Goal: Information Seeking & Learning: Learn about a topic

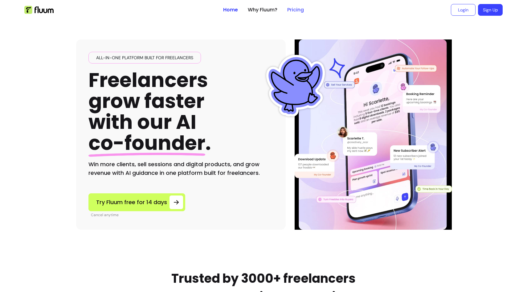
click at [297, 11] on link "Pricing" at bounding box center [295, 9] width 17 height 7
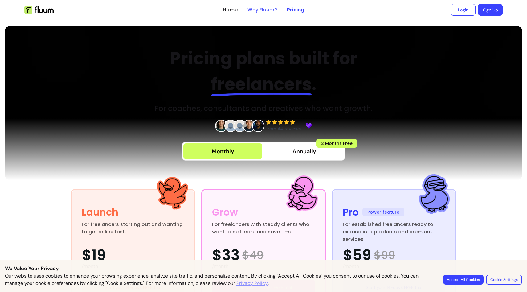
click at [265, 11] on link "Why Fluum?" at bounding box center [262, 9] width 30 height 7
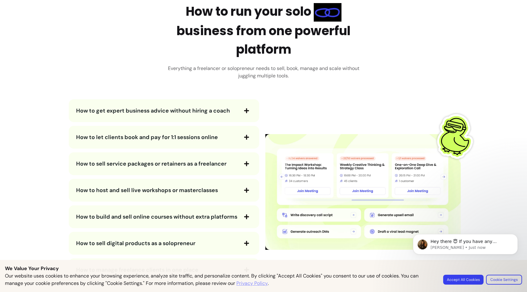
scroll to position [1052, 0]
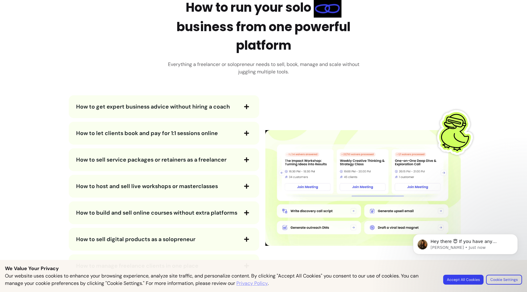
click at [251, 102] on span "button" at bounding box center [246, 106] width 10 height 10
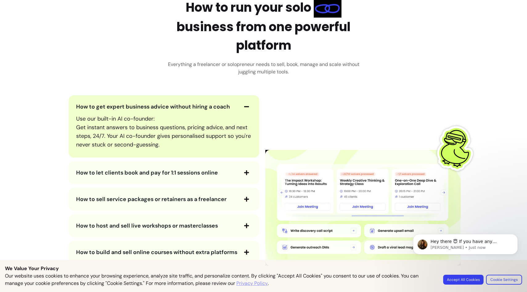
click at [250, 107] on span "button" at bounding box center [246, 106] width 10 height 10
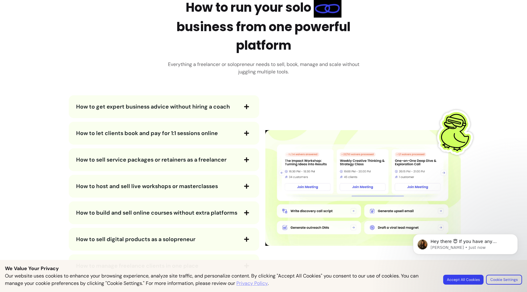
click at [246, 129] on span "button" at bounding box center [246, 133] width 10 height 10
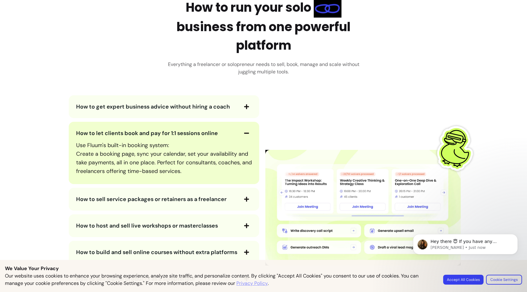
click at [246, 129] on span "button" at bounding box center [246, 133] width 10 height 10
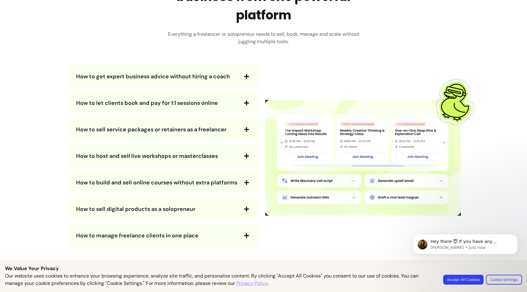
scroll to position [1084, 0]
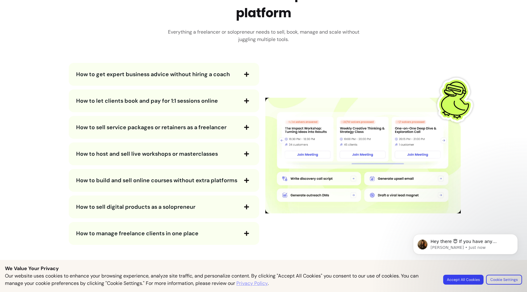
click at [247, 130] on span "button" at bounding box center [246, 127] width 10 height 10
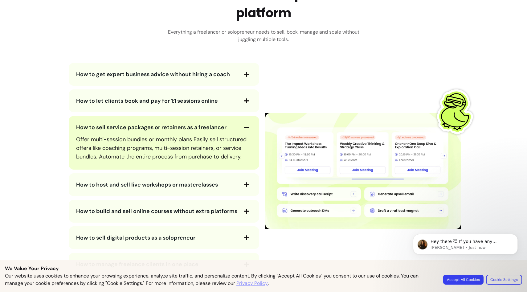
click at [247, 128] on icon "button" at bounding box center [247, 127] width 6 height 6
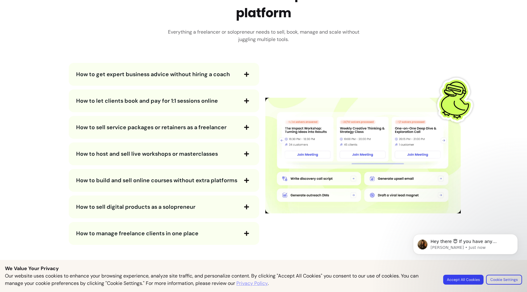
click at [243, 152] on span "button" at bounding box center [246, 154] width 10 height 10
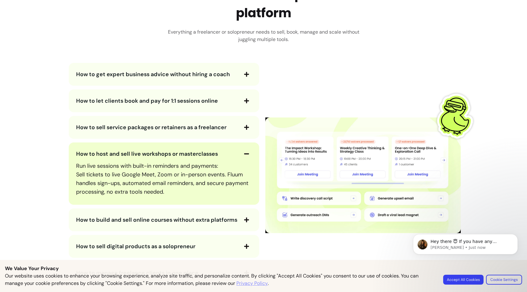
click at [243, 152] on span "button" at bounding box center [246, 154] width 10 height 10
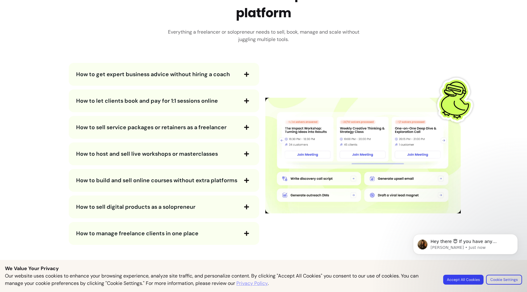
click at [247, 181] on icon "button" at bounding box center [246, 180] width 5 height 5
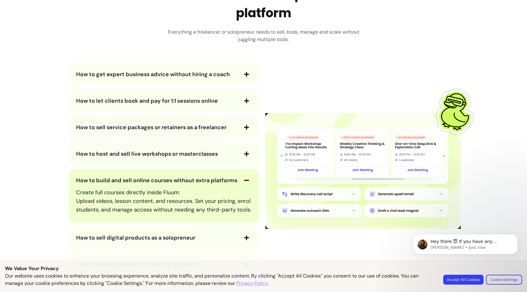
click at [247, 181] on icon "button" at bounding box center [247, 180] width 6 height 6
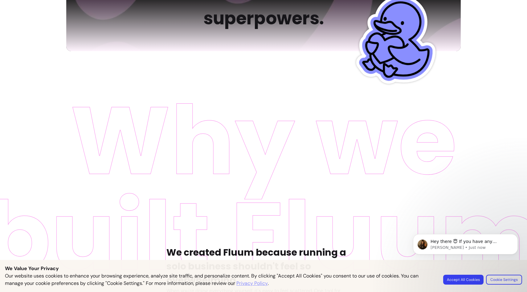
scroll to position [0, 0]
